Goal: Information Seeking & Learning: Learn about a topic

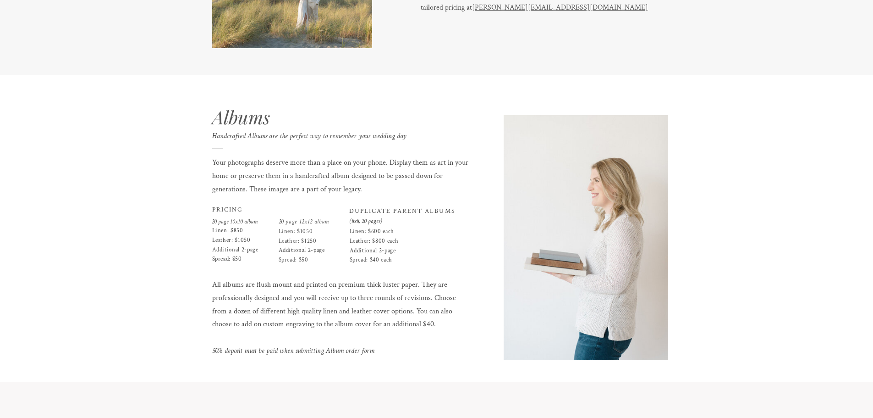
scroll to position [1375, 0]
drag, startPoint x: 212, startPoint y: 209, endPoint x: 199, endPoint y: 237, distance: 31.4
click at [426, 223] on div "Albums Handcrafted Albums are the perfect way to remember your wedding day Your…" at bounding box center [437, 227] width 550 height 307
click at [126, 238] on div "to THE MAIN WEBSITE VIEW NEXT 01 MEET SHAUNAE 02 INVESTMENT 03 INTIMATE WEDDING…" at bounding box center [436, 77] width 873 height 2905
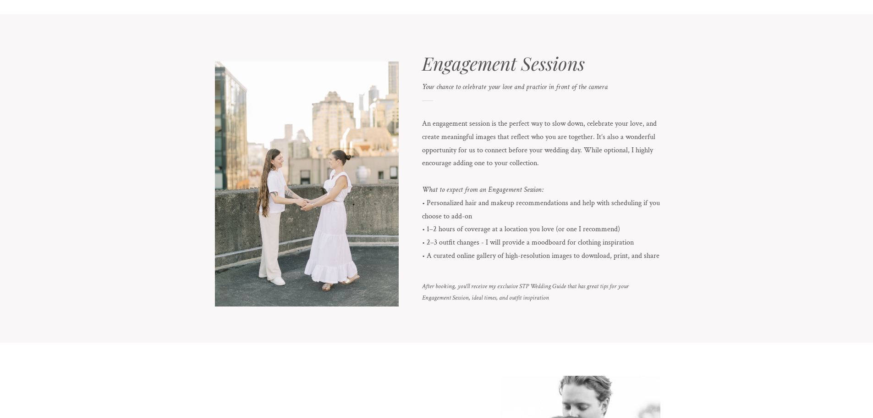
scroll to position [2017, 0]
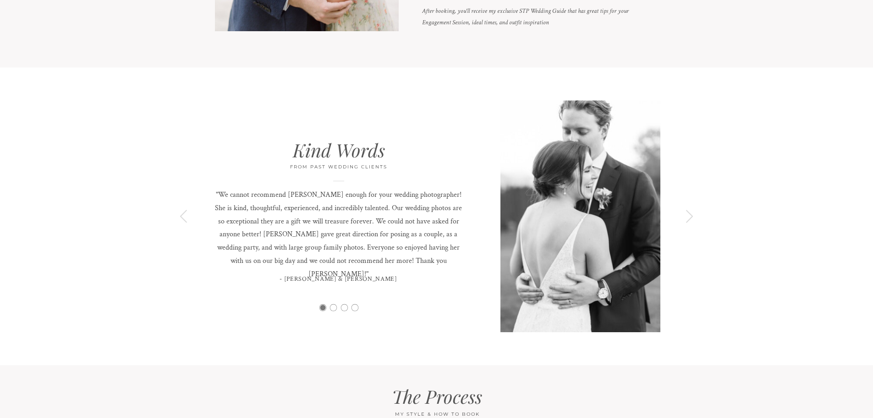
click at [694, 220] on icon at bounding box center [689, 216] width 15 height 15
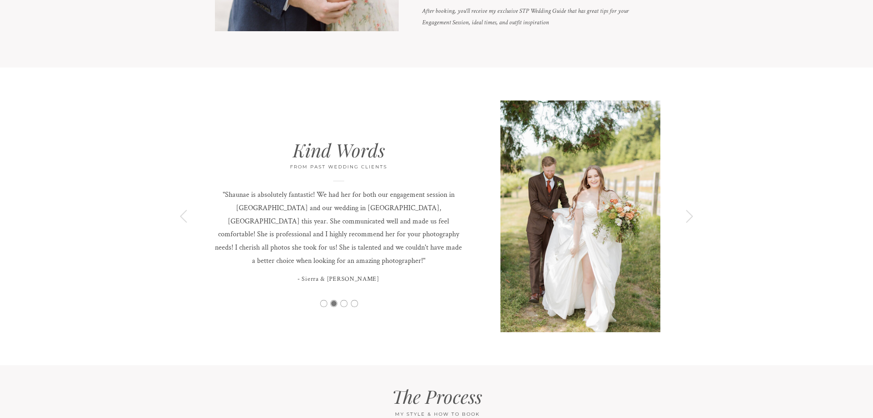
click at [687, 216] on icon at bounding box center [689, 216] width 15 height 15
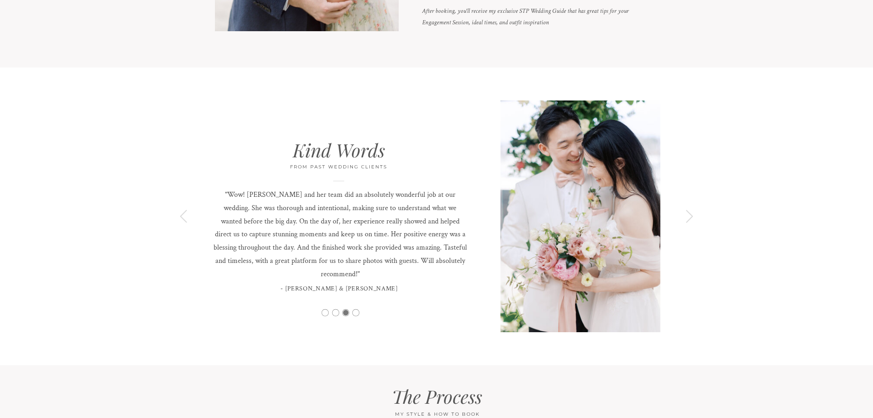
click at [687, 216] on icon at bounding box center [689, 216] width 15 height 15
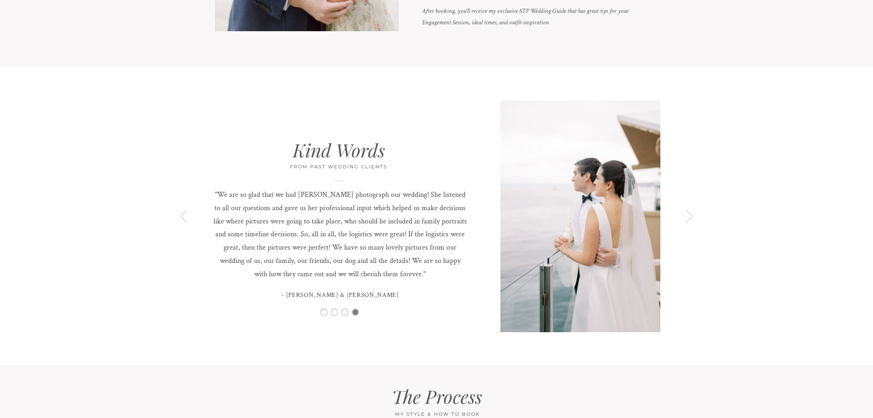
click at [687, 216] on icon at bounding box center [689, 216] width 15 height 15
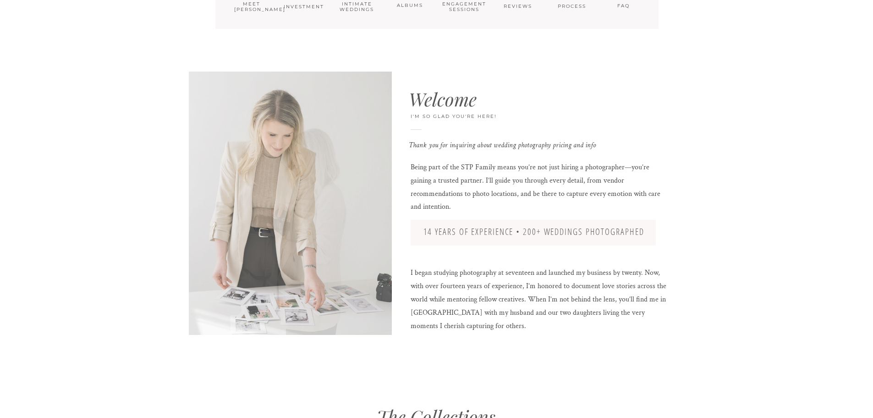
scroll to position [0, 0]
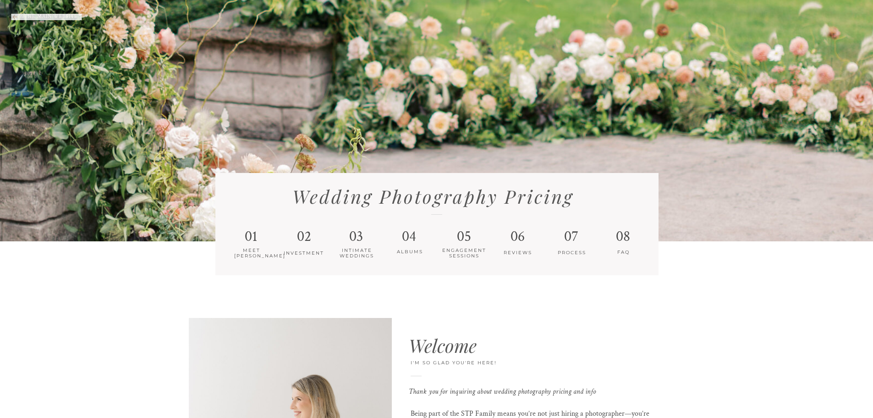
click at [34, 13] on p "to THE MAIN WEBSITE" at bounding box center [60, 14] width 80 height 7
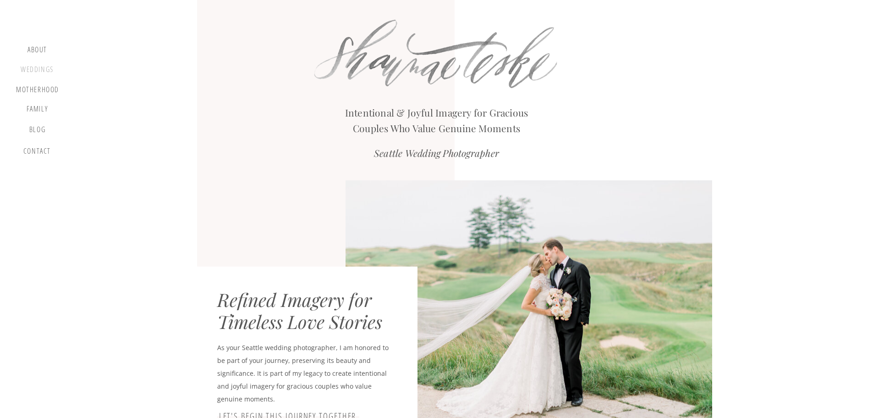
click at [50, 74] on div "Weddings" at bounding box center [37, 70] width 35 height 11
click at [39, 69] on div "Weddings" at bounding box center [37, 70] width 35 height 11
click at [25, 66] on div "Weddings" at bounding box center [37, 70] width 35 height 11
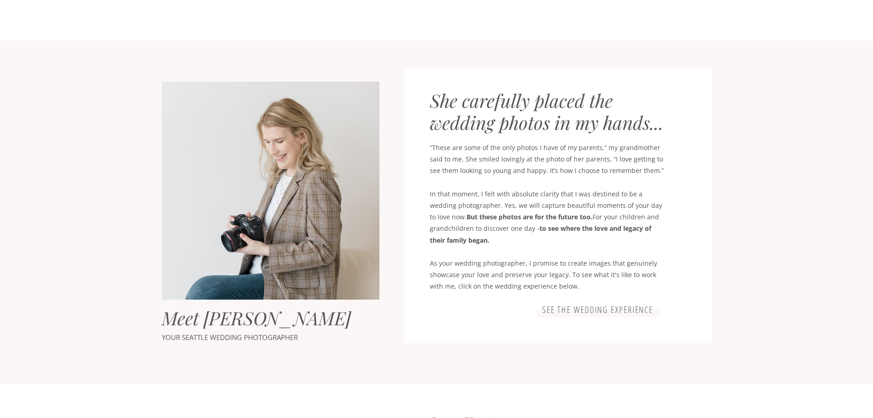
scroll to position [458, 0]
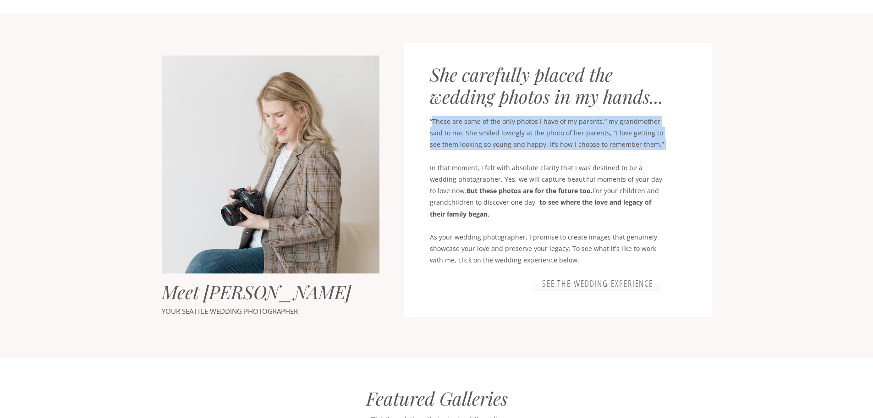
drag, startPoint x: 432, startPoint y: 119, endPoint x: 668, endPoint y: 193, distance: 247.5
click at [661, 161] on p "“These are some of the only photos I have of my parents,” my grandmother said t…" at bounding box center [547, 209] width 235 height 186
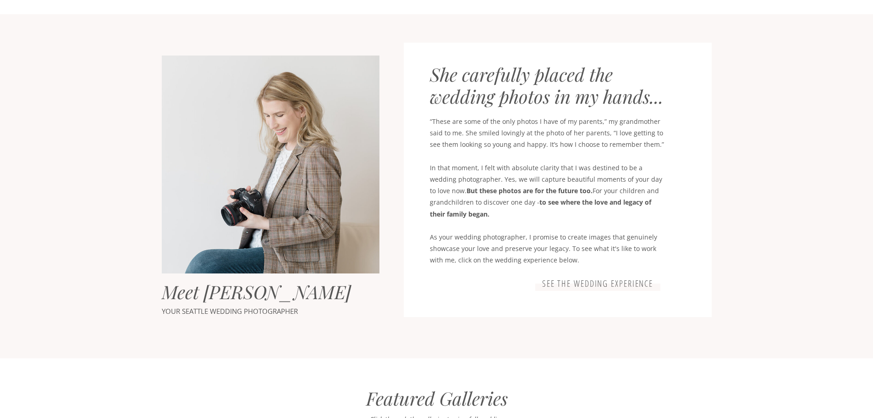
drag, startPoint x: 763, startPoint y: 237, endPoint x: 701, endPoint y: 249, distance: 63.5
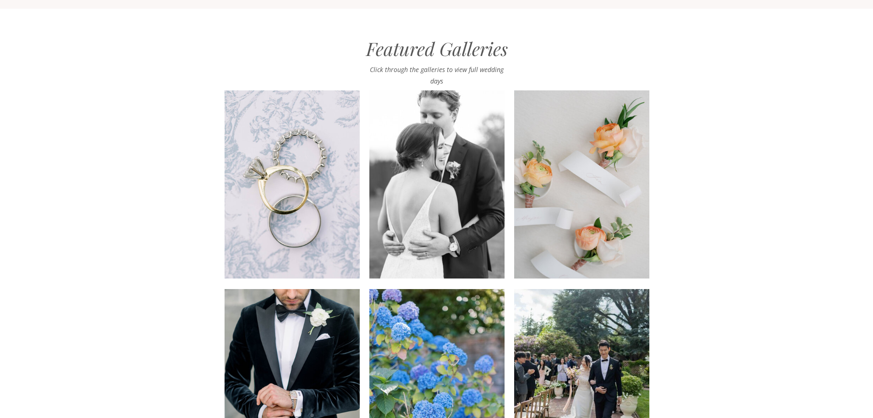
scroll to position [825, 0]
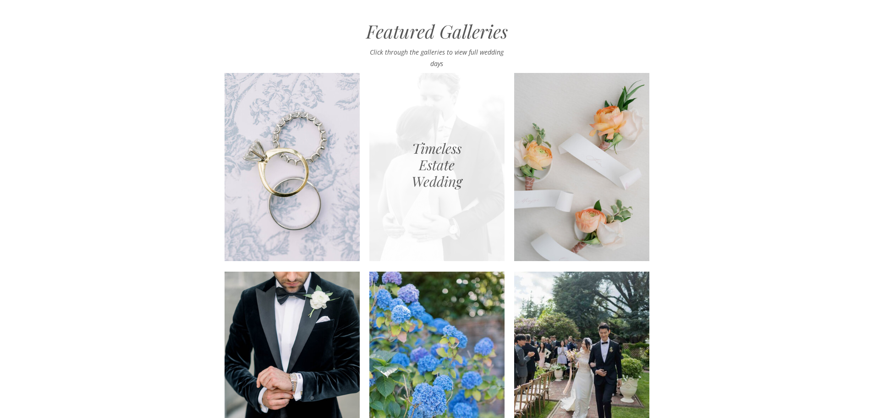
click at [456, 159] on div at bounding box center [437, 167] width 135 height 188
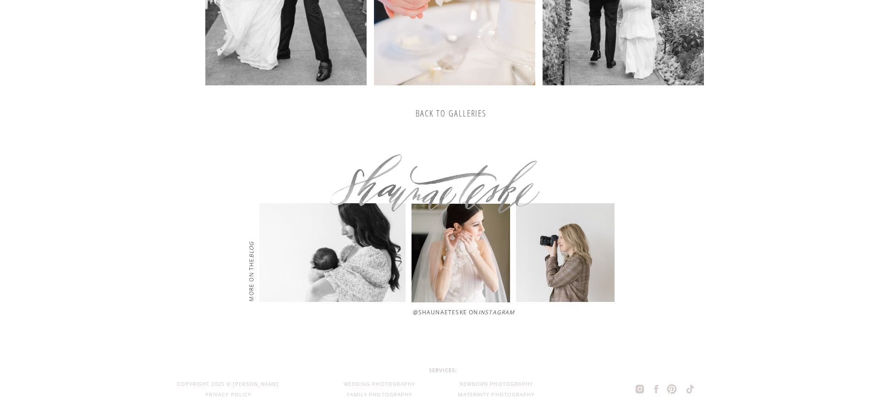
scroll to position [2154, 0]
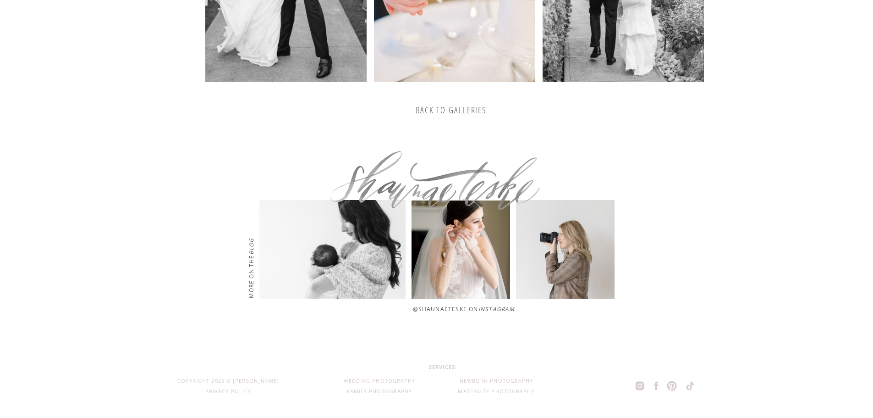
drag, startPoint x: 439, startPoint y: 110, endPoint x: 411, endPoint y: 118, distance: 29.6
click at [439, 110] on h3 "back to galleries" at bounding box center [451, 110] width 141 height 11
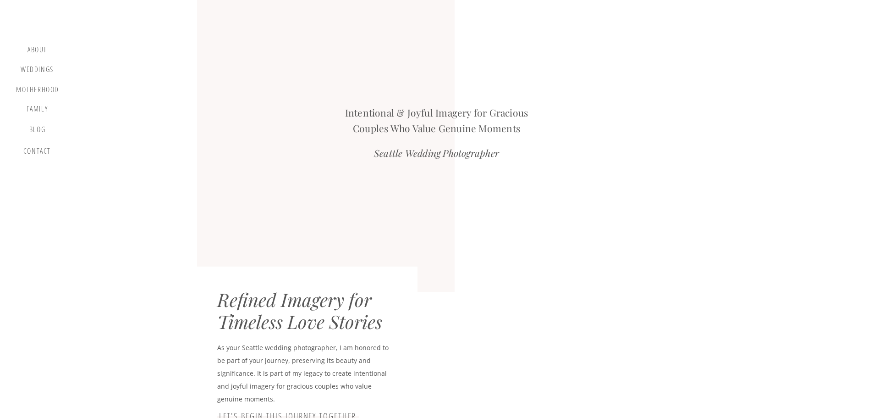
scroll to position [817, 0]
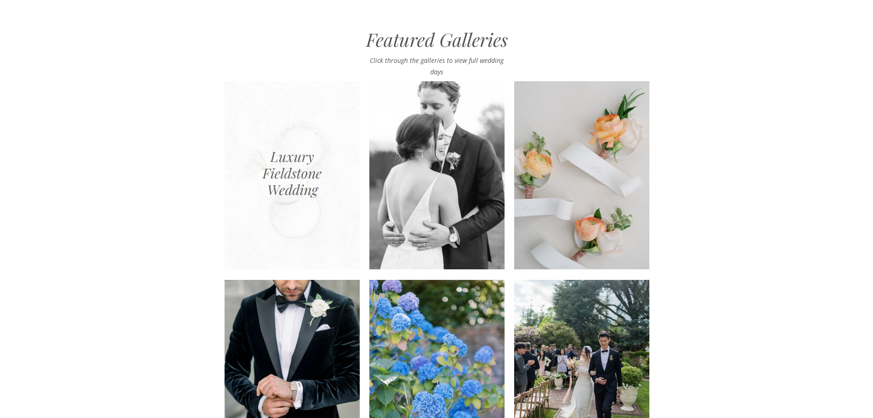
click at [292, 197] on div at bounding box center [292, 175] width 135 height 188
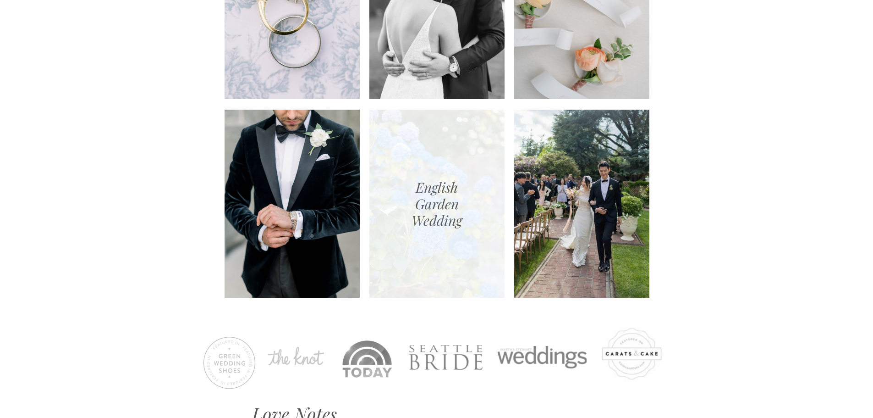
scroll to position [1000, 0]
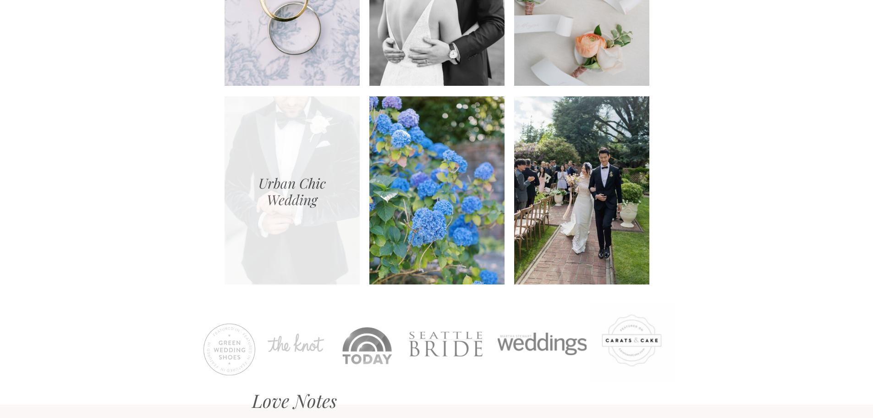
click at [279, 242] on div at bounding box center [292, 190] width 135 height 188
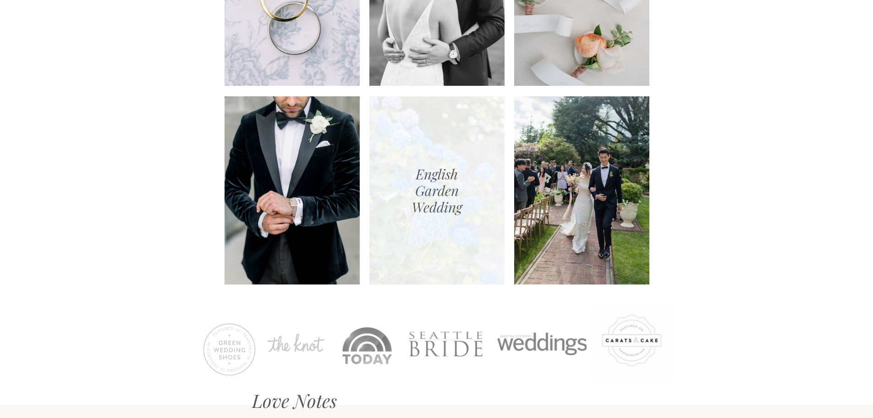
click at [461, 210] on div at bounding box center [437, 190] width 135 height 188
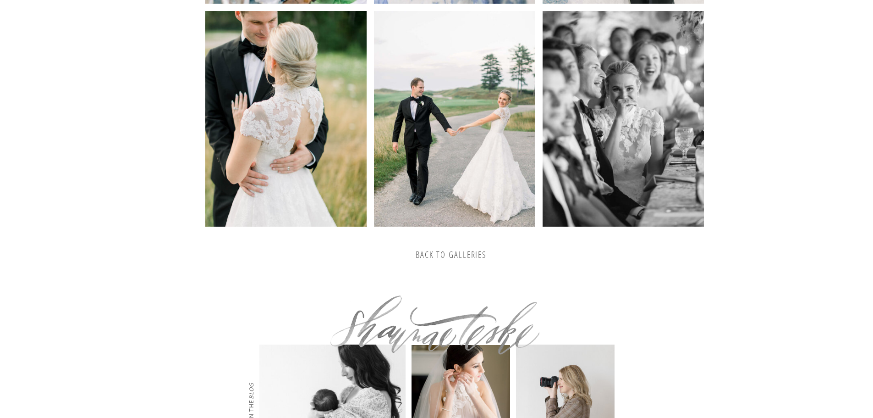
scroll to position [2017, 0]
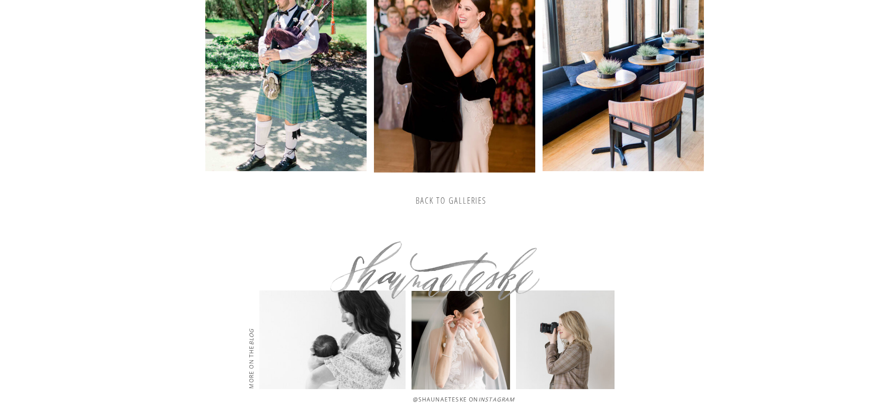
scroll to position [1742, 0]
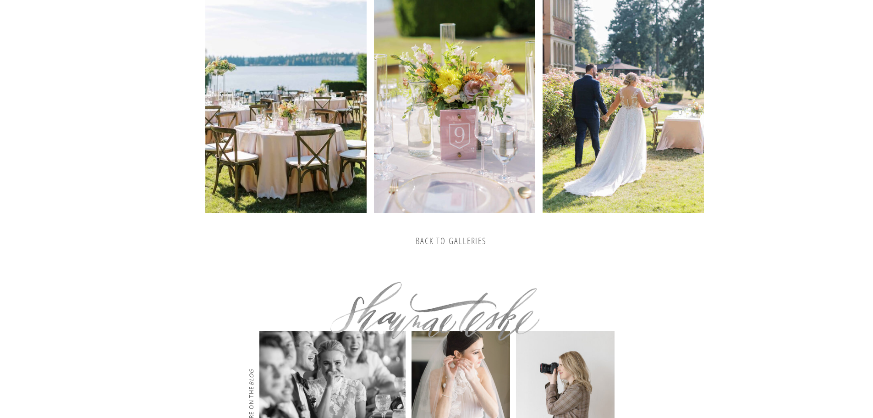
scroll to position [2053, 0]
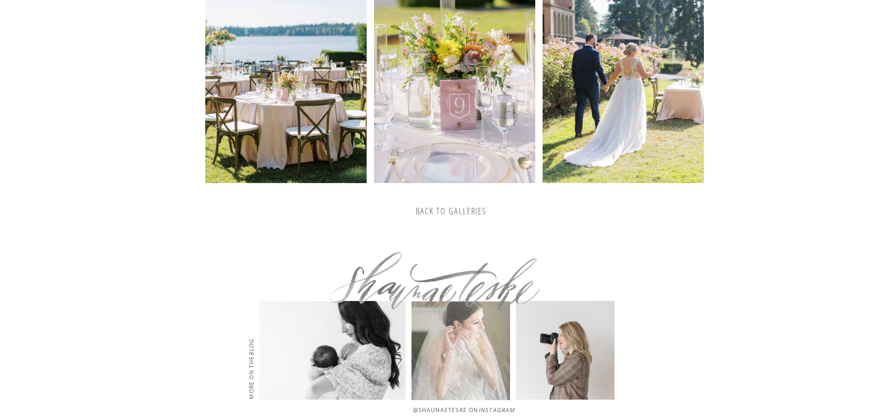
click at [450, 213] on h3 "back to galleries" at bounding box center [451, 211] width 141 height 11
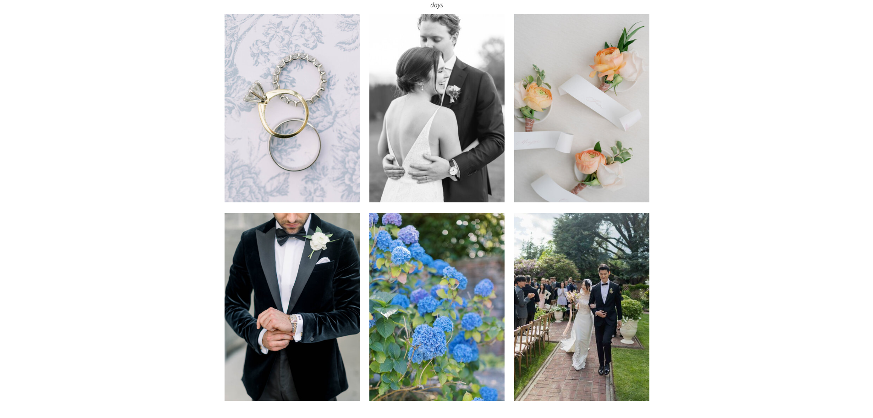
scroll to position [1000, 0]
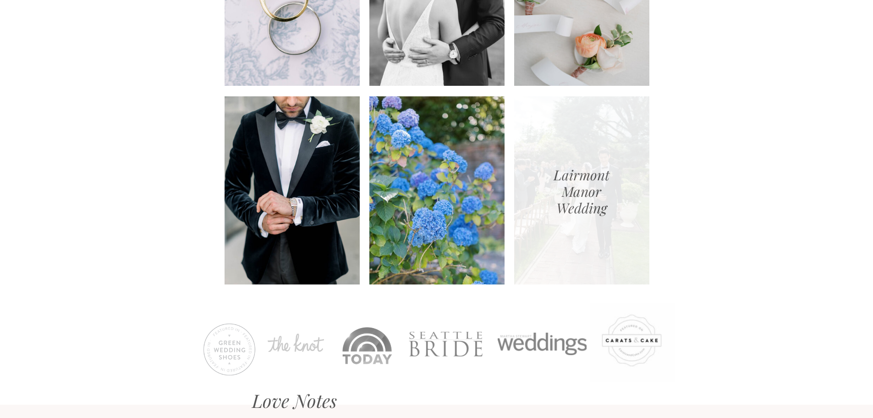
click at [567, 210] on div at bounding box center [581, 190] width 135 height 188
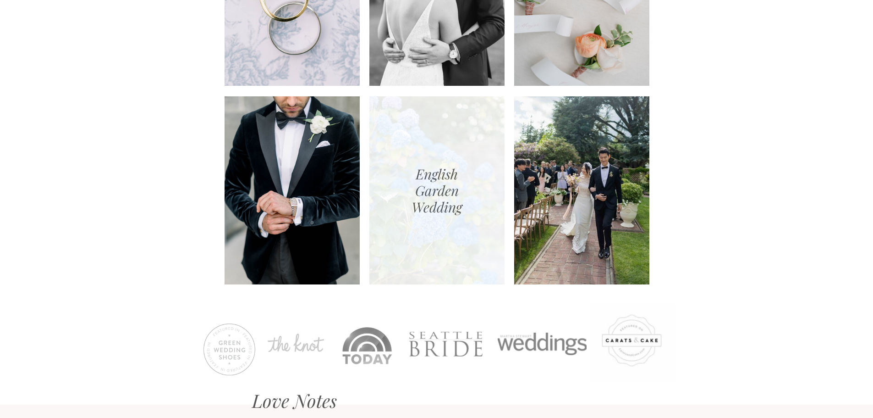
click at [422, 196] on div at bounding box center [437, 190] width 135 height 188
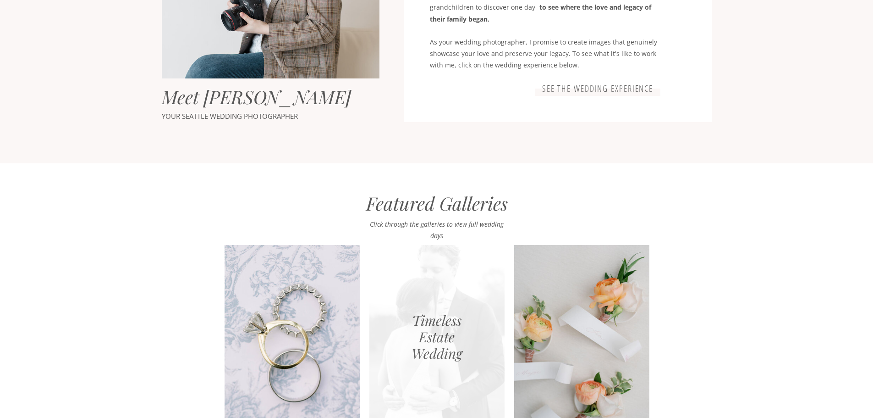
scroll to position [725, 0]
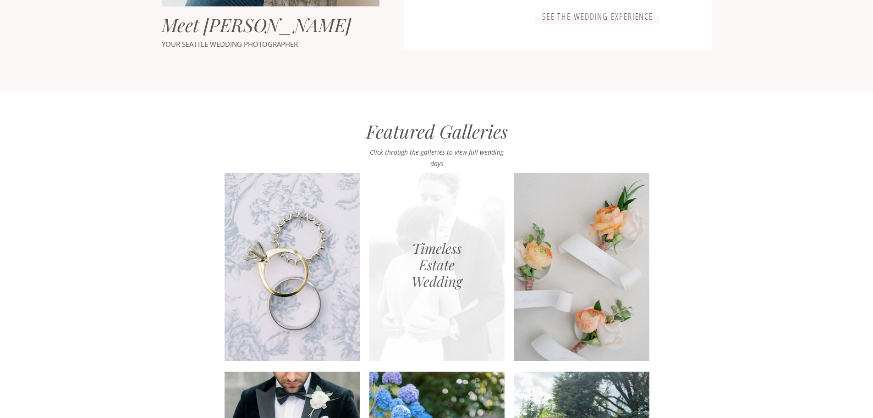
click at [446, 263] on div at bounding box center [437, 267] width 135 height 188
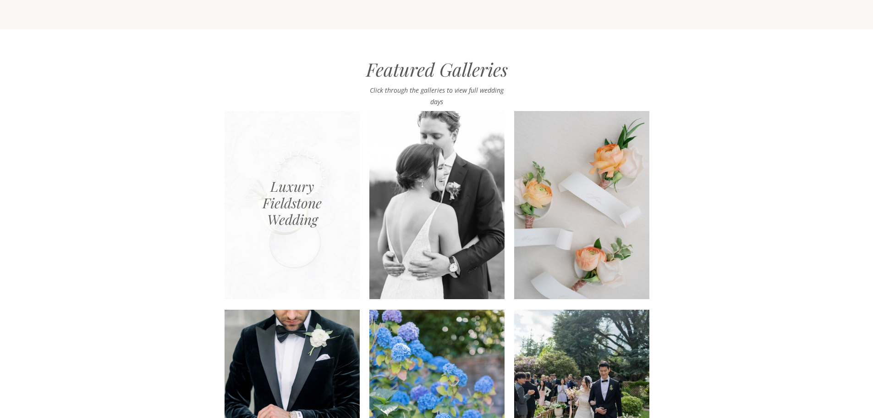
scroll to position [817, 0]
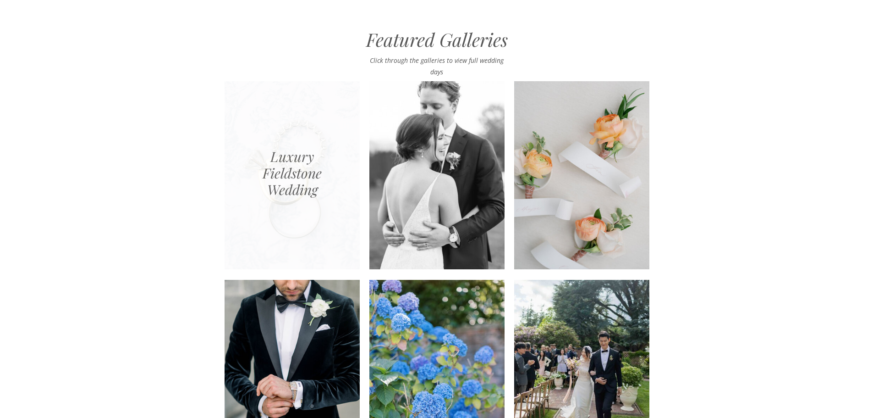
click at [296, 176] on div at bounding box center [292, 175] width 135 height 188
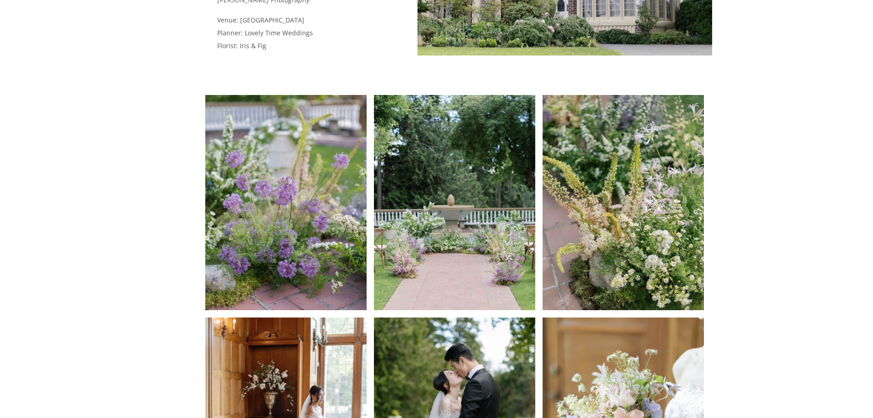
scroll to position [550, 0]
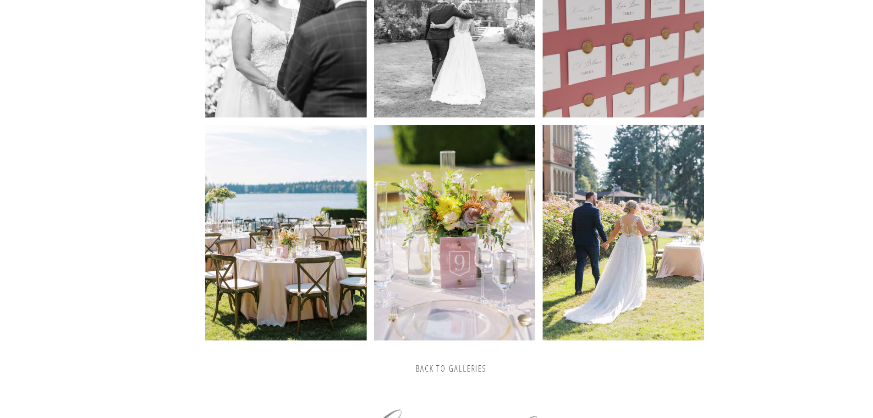
scroll to position [1926, 0]
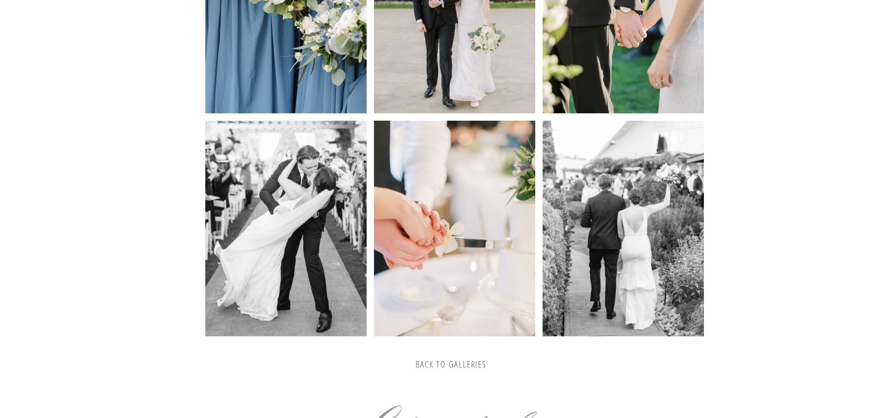
scroll to position [1926, 0]
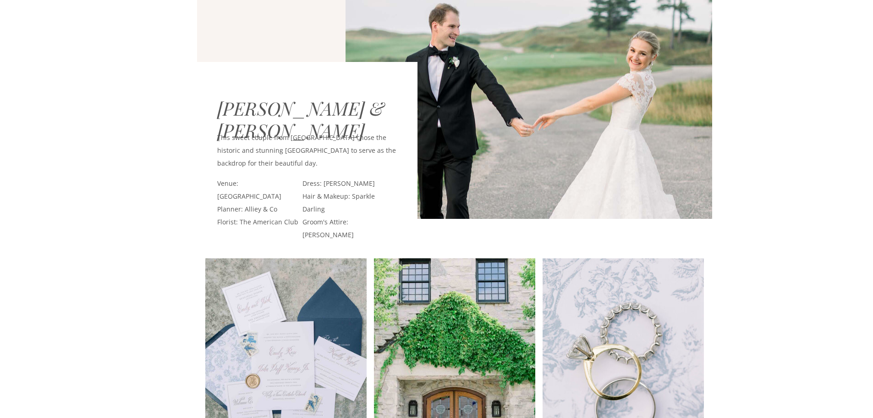
scroll to position [183, 0]
